Goal: Task Accomplishment & Management: Use online tool/utility

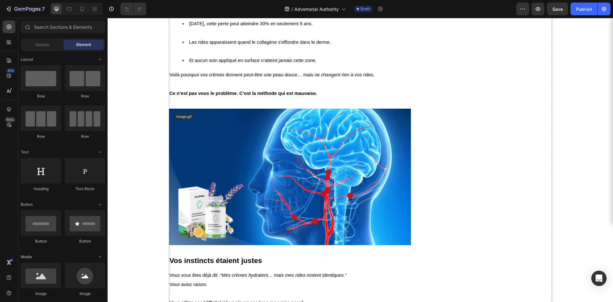
scroll to position [1086, 0]
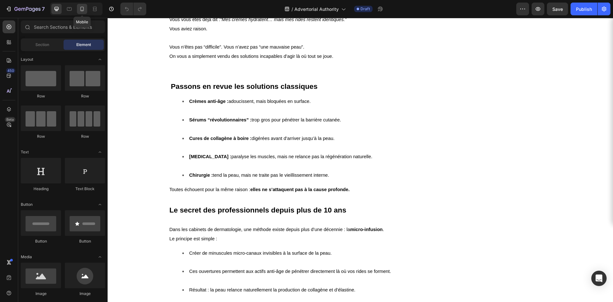
click at [86, 5] on div at bounding box center [82, 9] width 10 height 10
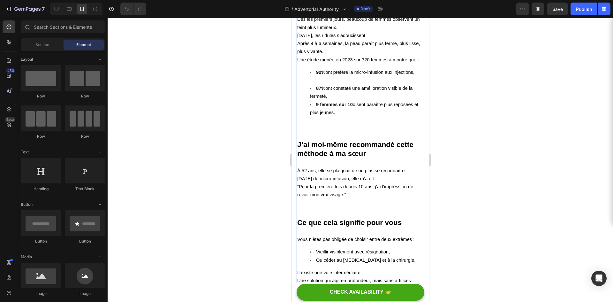
scroll to position [1549, 0]
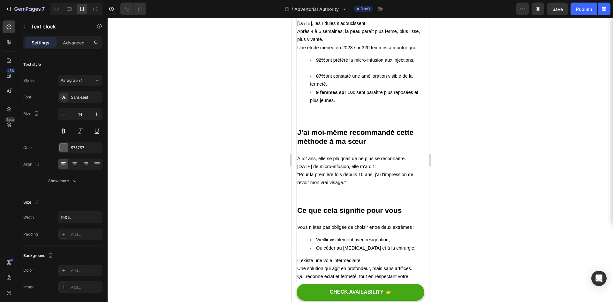
click at [353, 43] on p "Dès les premiers jours, beaucoup de femmes observent un teint plus lumineux. [D…" at bounding box center [360, 23] width 126 height 40
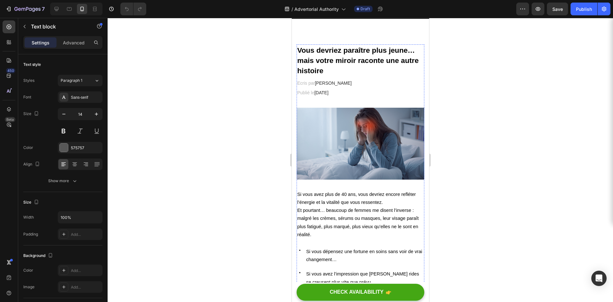
scroll to position [0, 0]
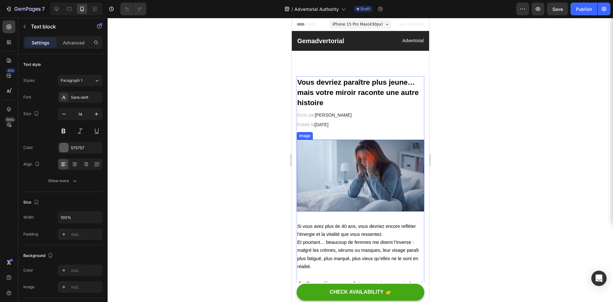
click at [334, 173] on img at bounding box center [360, 176] width 128 height 72
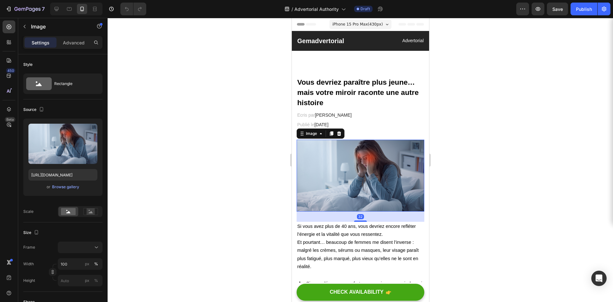
click at [225, 129] on div at bounding box center [360, 160] width 505 height 284
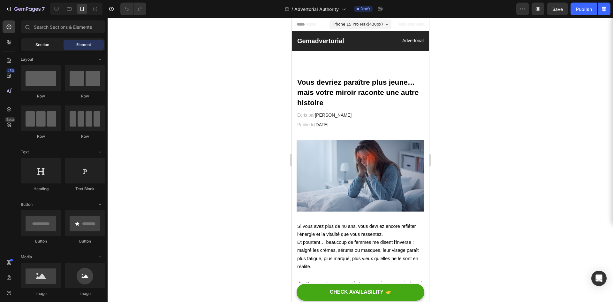
click at [42, 47] on span "Section" at bounding box center [42, 45] width 14 height 6
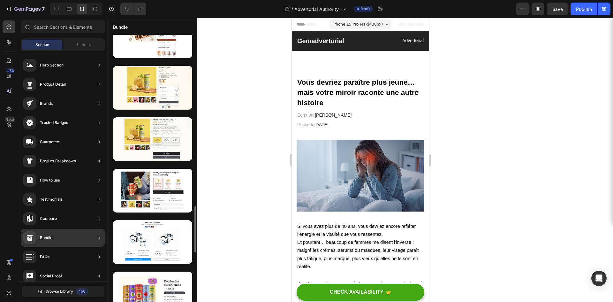
scroll to position [981, 0]
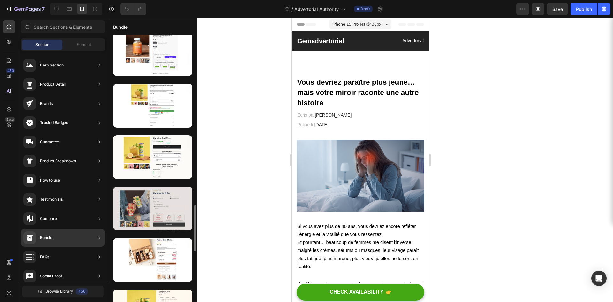
click at [167, 201] on div at bounding box center [152, 208] width 79 height 44
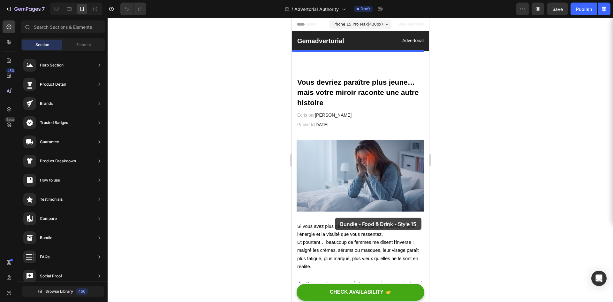
drag, startPoint x: 442, startPoint y: 230, endPoint x: 335, endPoint y: 217, distance: 107.7
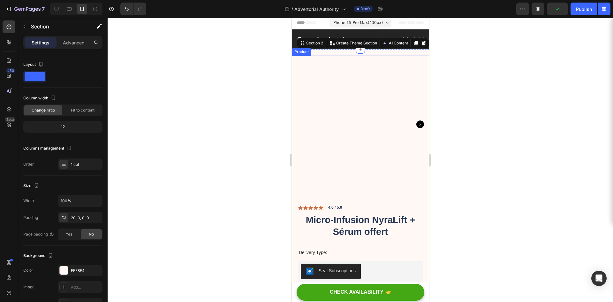
scroll to position [0, 0]
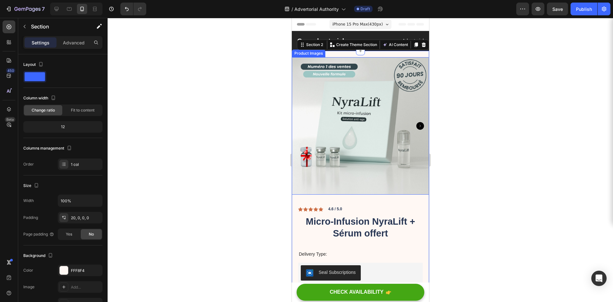
click at [416, 123] on icon "Carousel Next Arrow" at bounding box center [420, 126] width 8 height 8
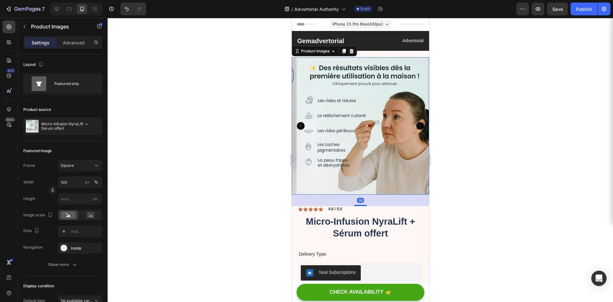
click at [302, 122] on icon "Carousel Back Arrow" at bounding box center [301, 126] width 8 height 8
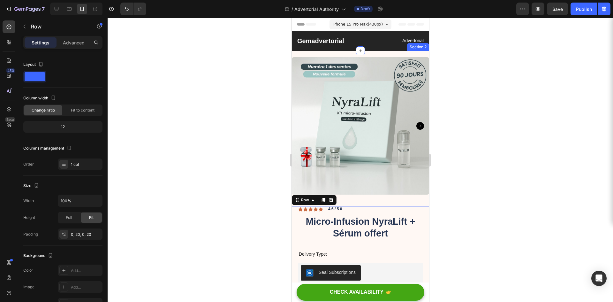
click at [350, 53] on div "Product Images Icon Icon Icon Icon Icon Icon List 4.6 / 5.0 Text Block Row Micr…" at bounding box center [360, 304] width 137 height 506
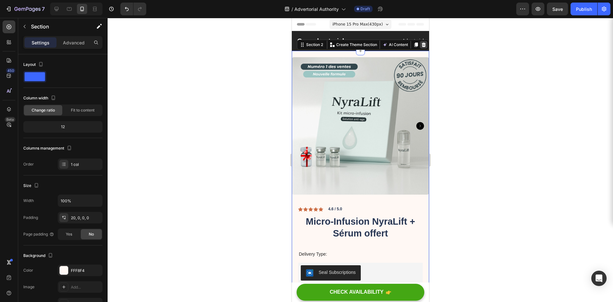
click at [421, 43] on icon at bounding box center [423, 44] width 5 height 5
